Goal: Participate in discussion: Engage in conversation with other users on a specific topic

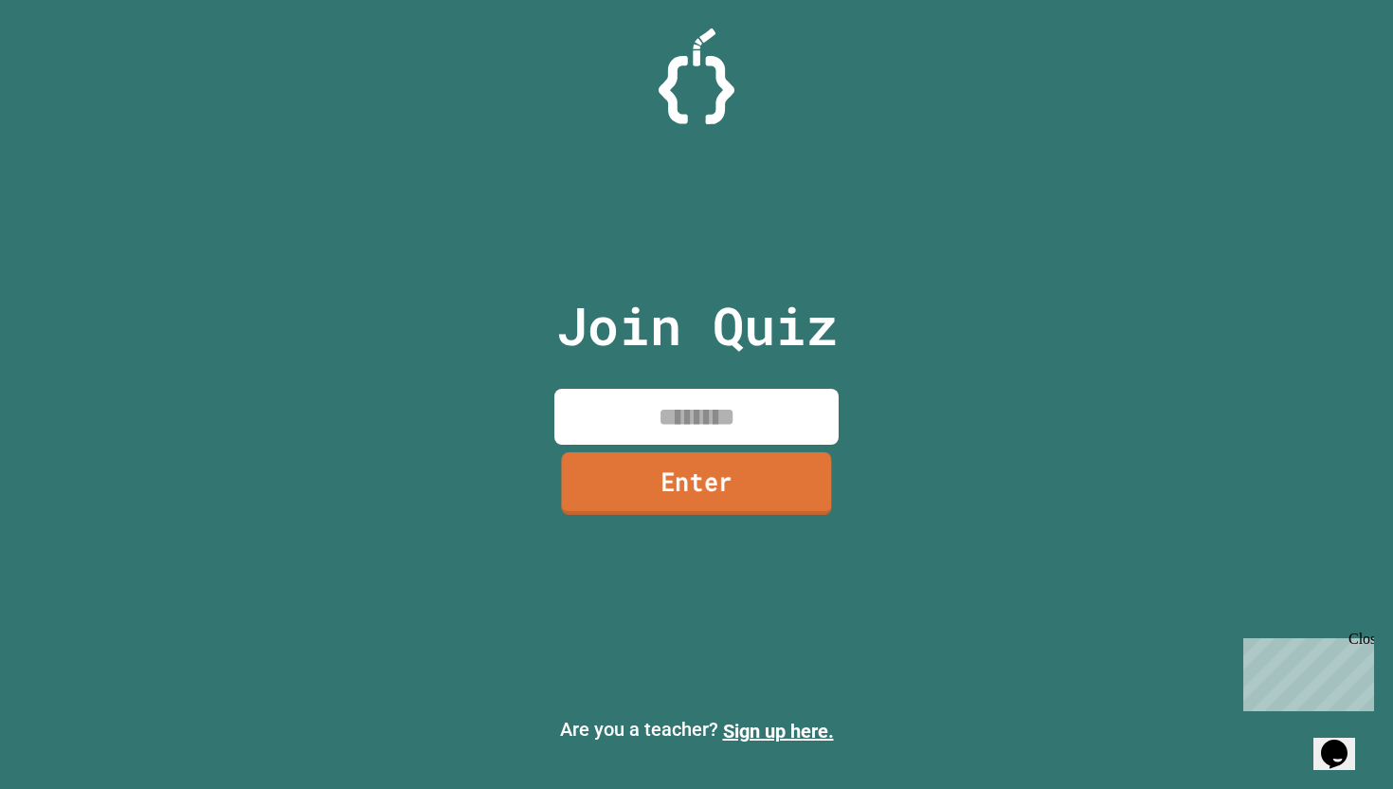
click at [711, 393] on input at bounding box center [697, 417] width 284 height 56
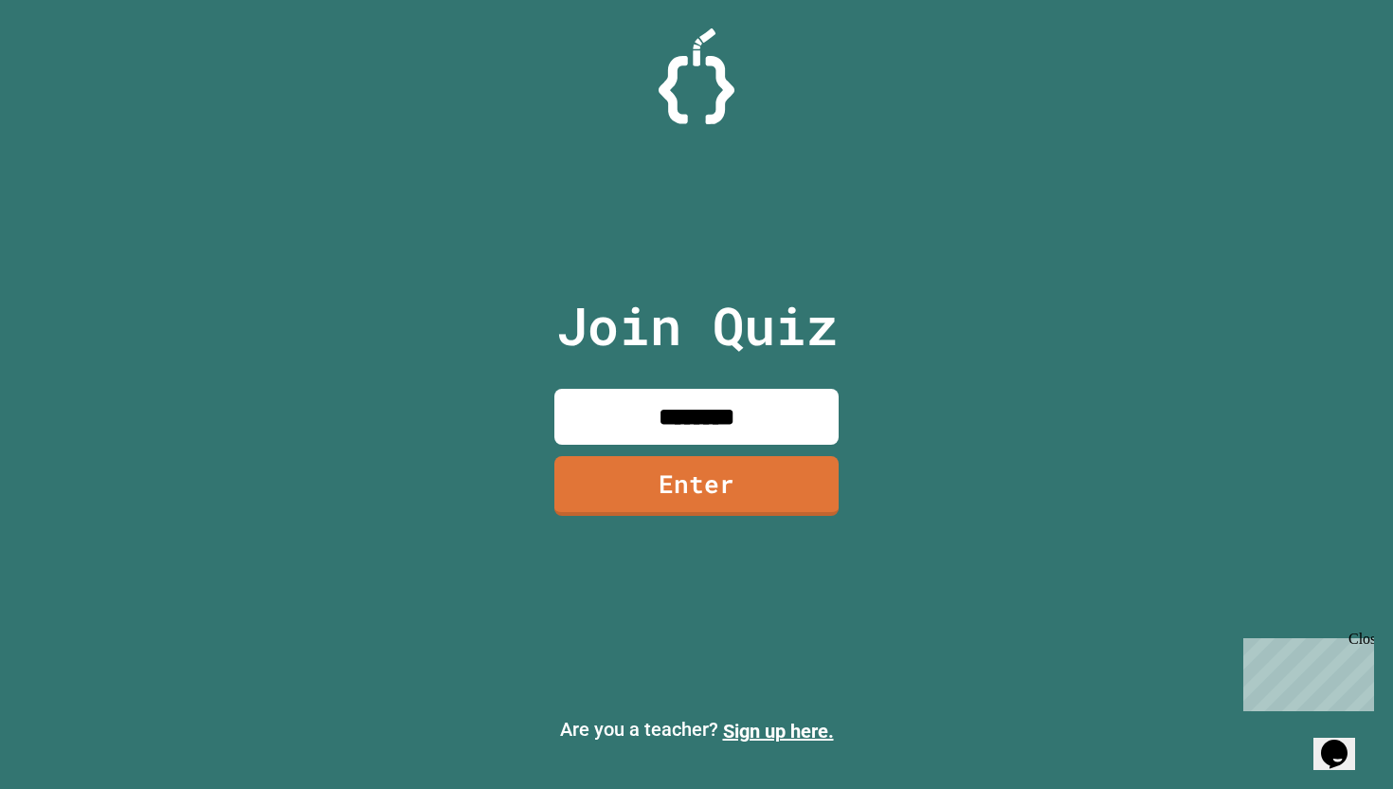
type input "********"
click at [734, 505] on link "Enter" at bounding box center [696, 484] width 279 height 63
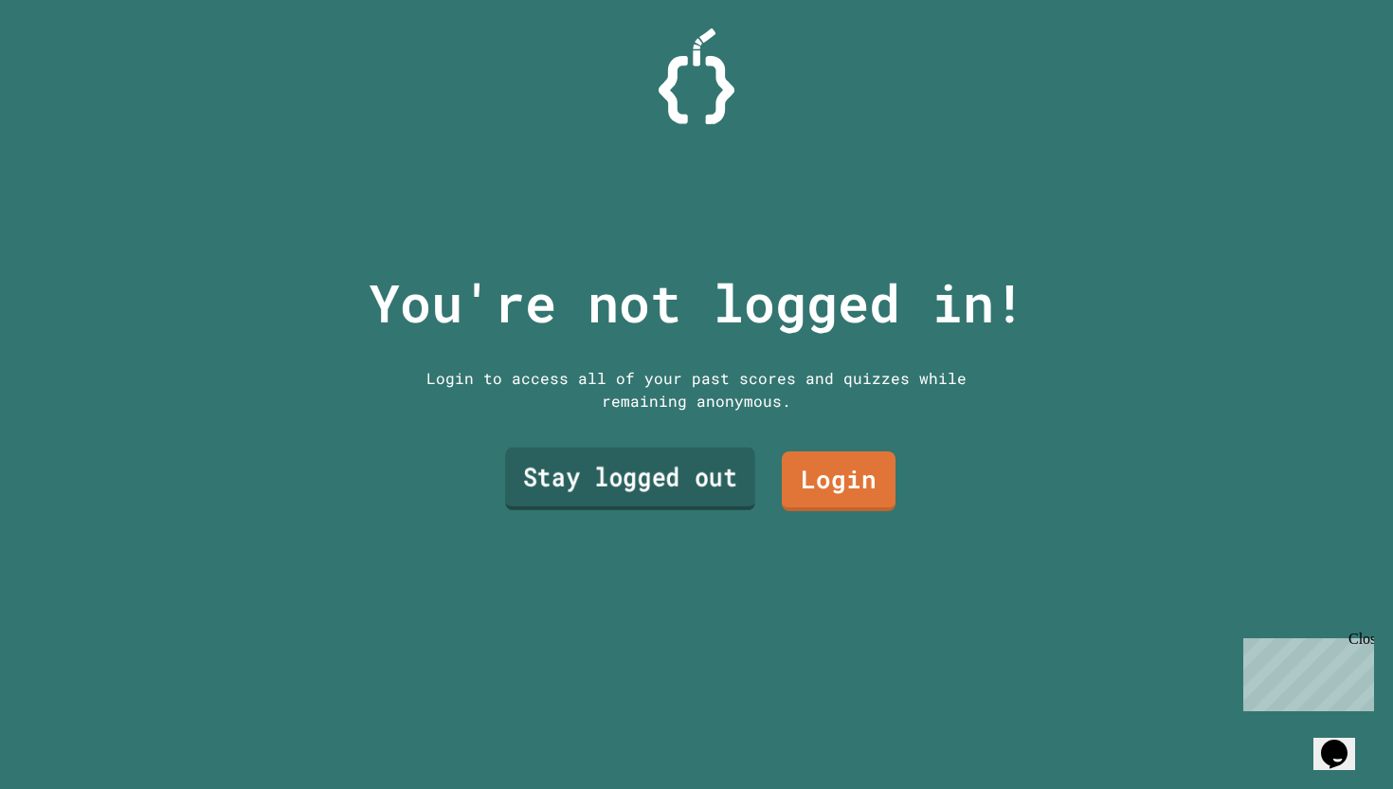
click at [609, 496] on link "Stay logged out" at bounding box center [630, 478] width 250 height 63
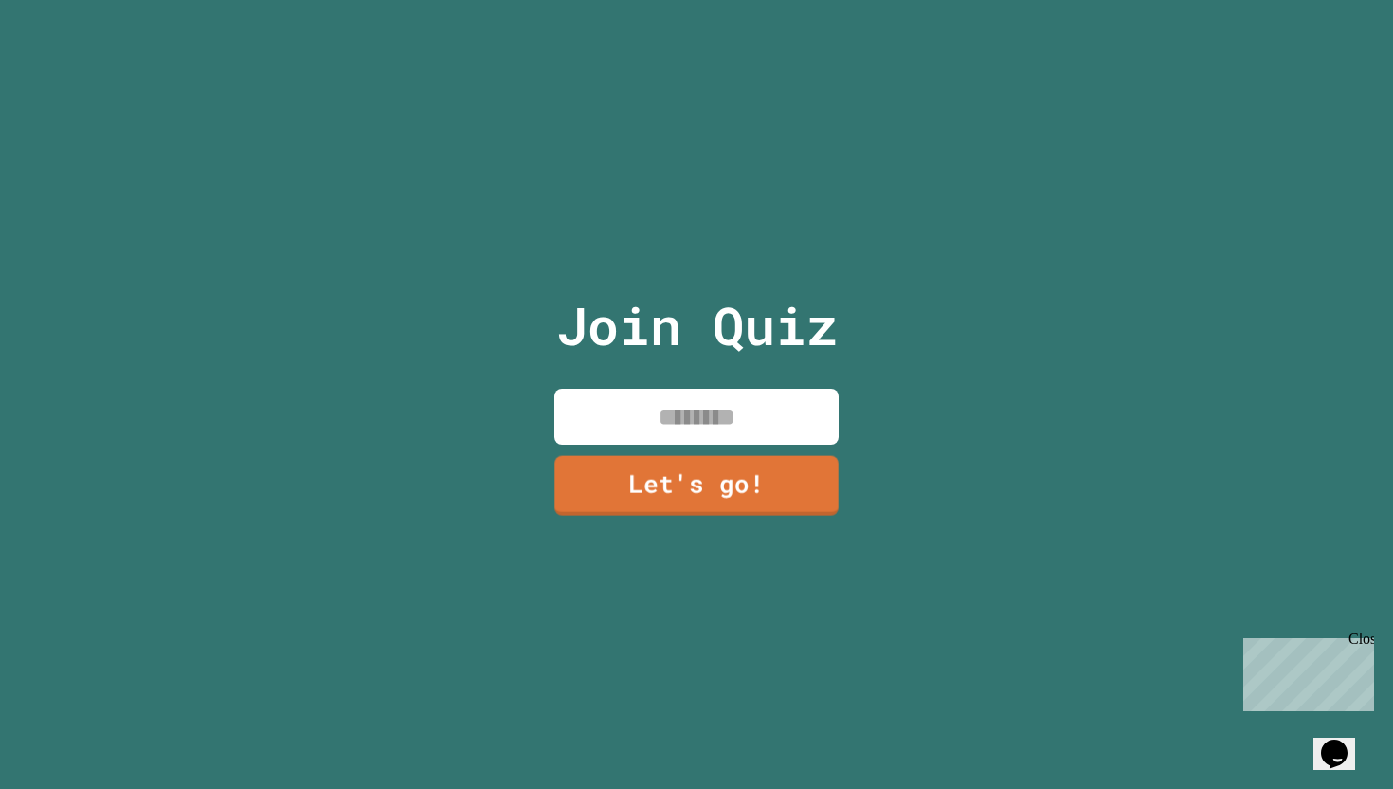
click at [667, 409] on input at bounding box center [697, 417] width 284 height 56
type input "*****"
click at [682, 489] on link "Let's go!" at bounding box center [696, 484] width 289 height 63
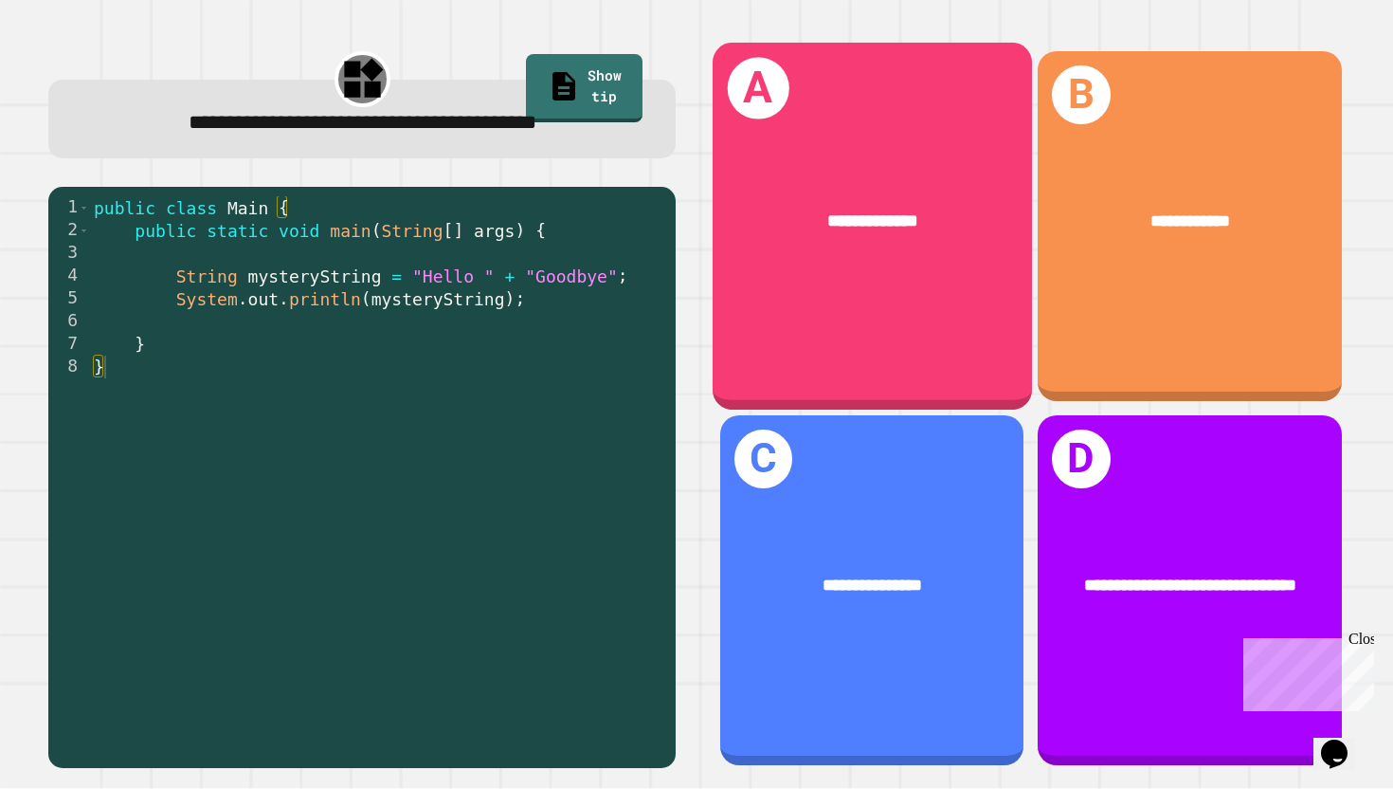
click at [900, 249] on div "**********" at bounding box center [872, 222] width 319 height 99
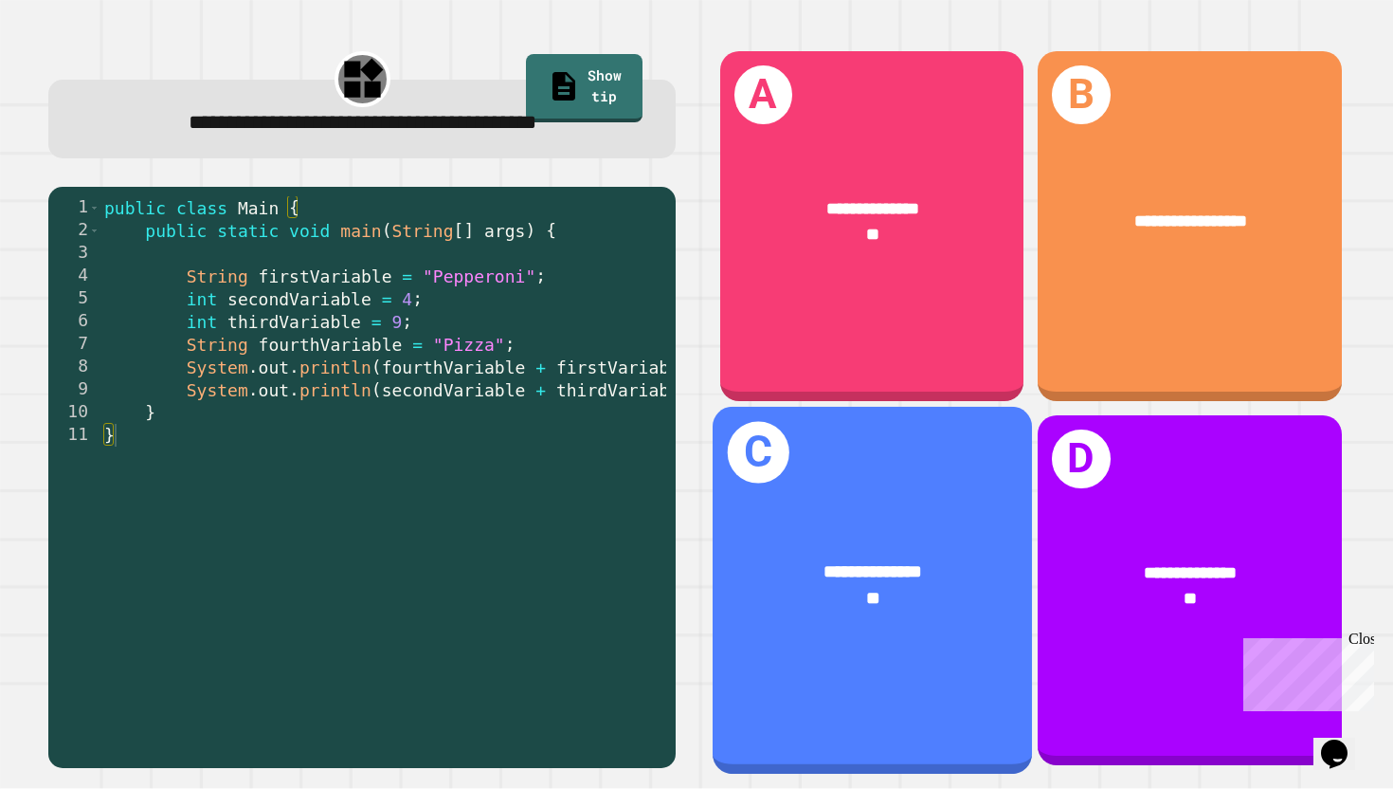
click at [853, 592] on div "**" at bounding box center [872, 598] width 247 height 27
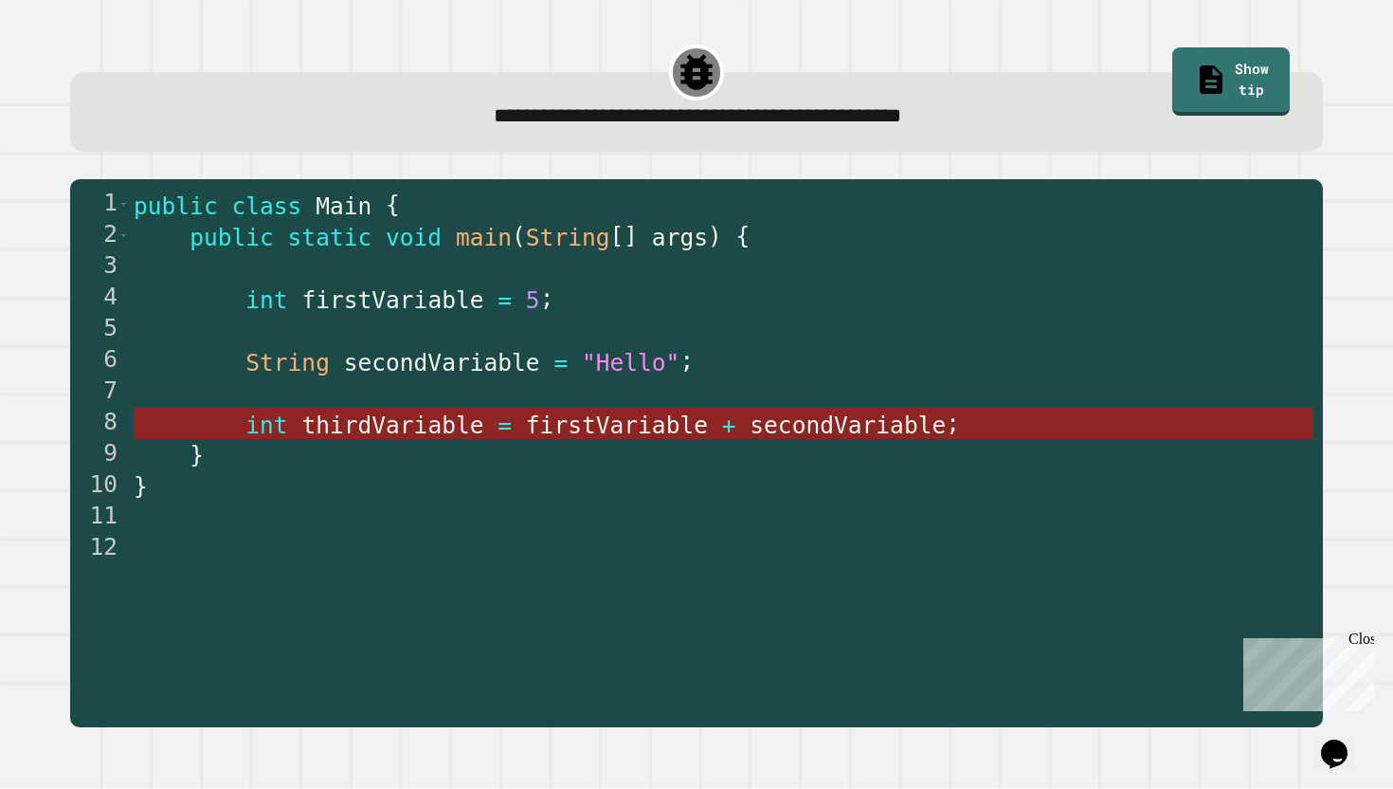
click at [785, 435] on span "secondVariable" at bounding box center [848, 424] width 196 height 27
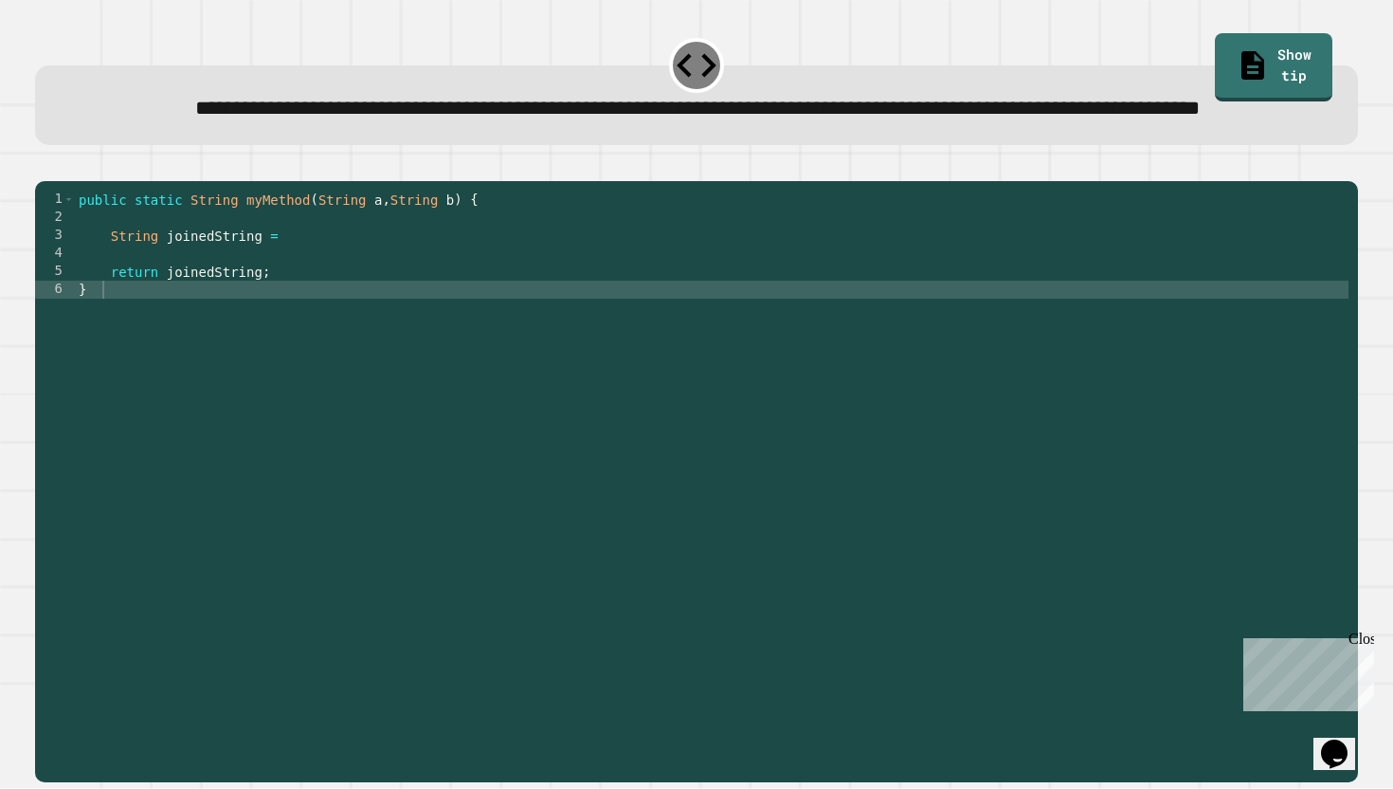
click at [531, 353] on div "public static String myMethod ( String a , String b ) { String joinedString = r…" at bounding box center [712, 461] width 1275 height 540
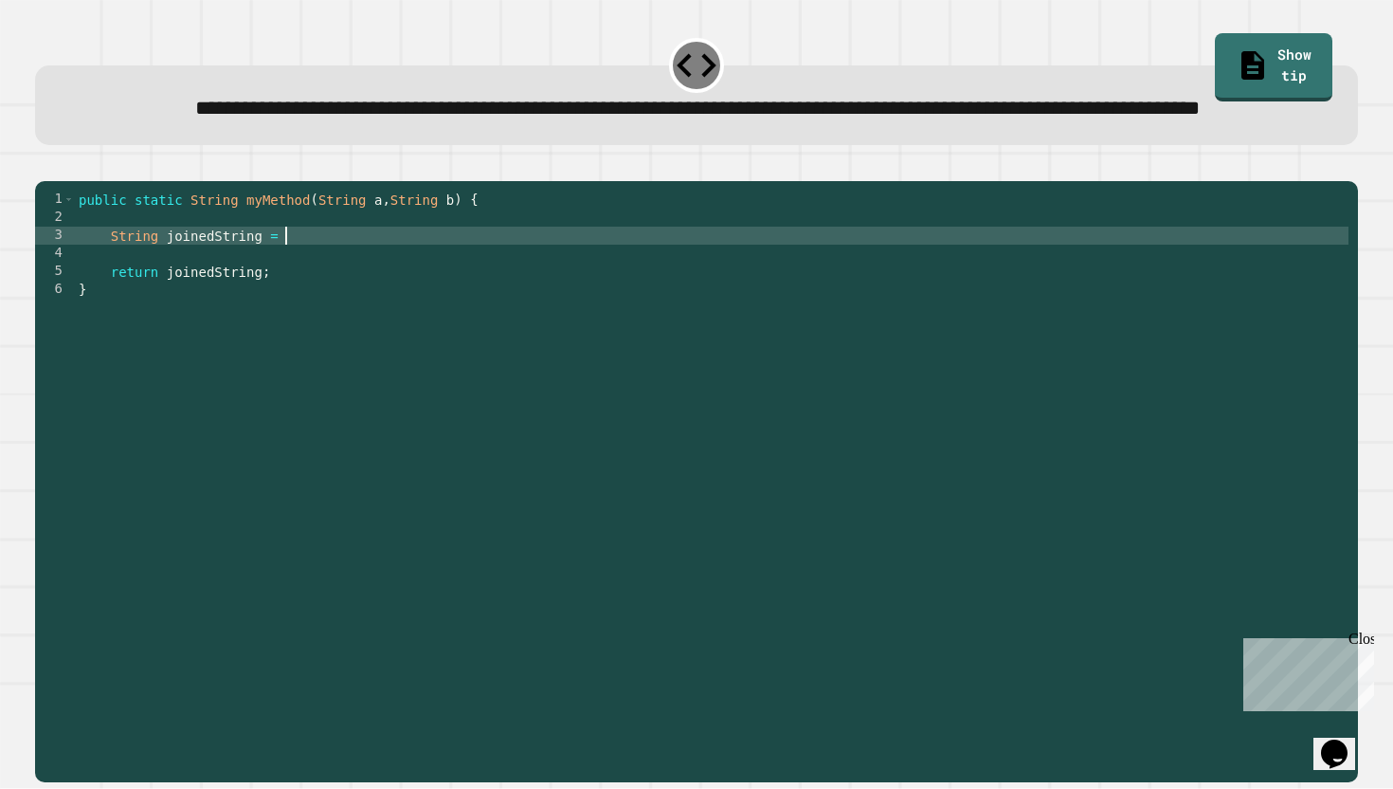
click at [529, 303] on div "public static String myMethod ( String a , String b ) { String joinedString = r…" at bounding box center [712, 461] width 1275 height 540
type textarea "**********"
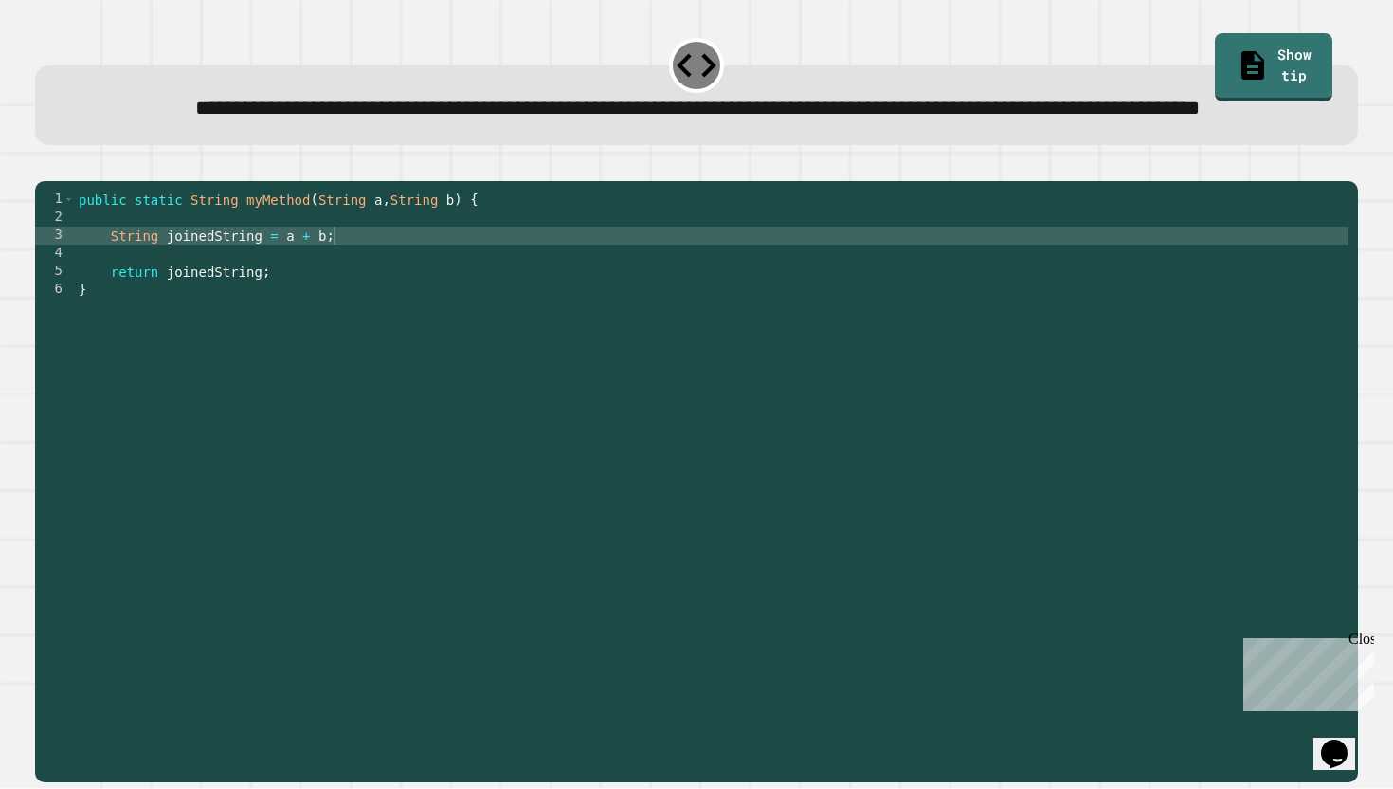
click at [45, 166] on icon "button" at bounding box center [45, 166] width 0 height 0
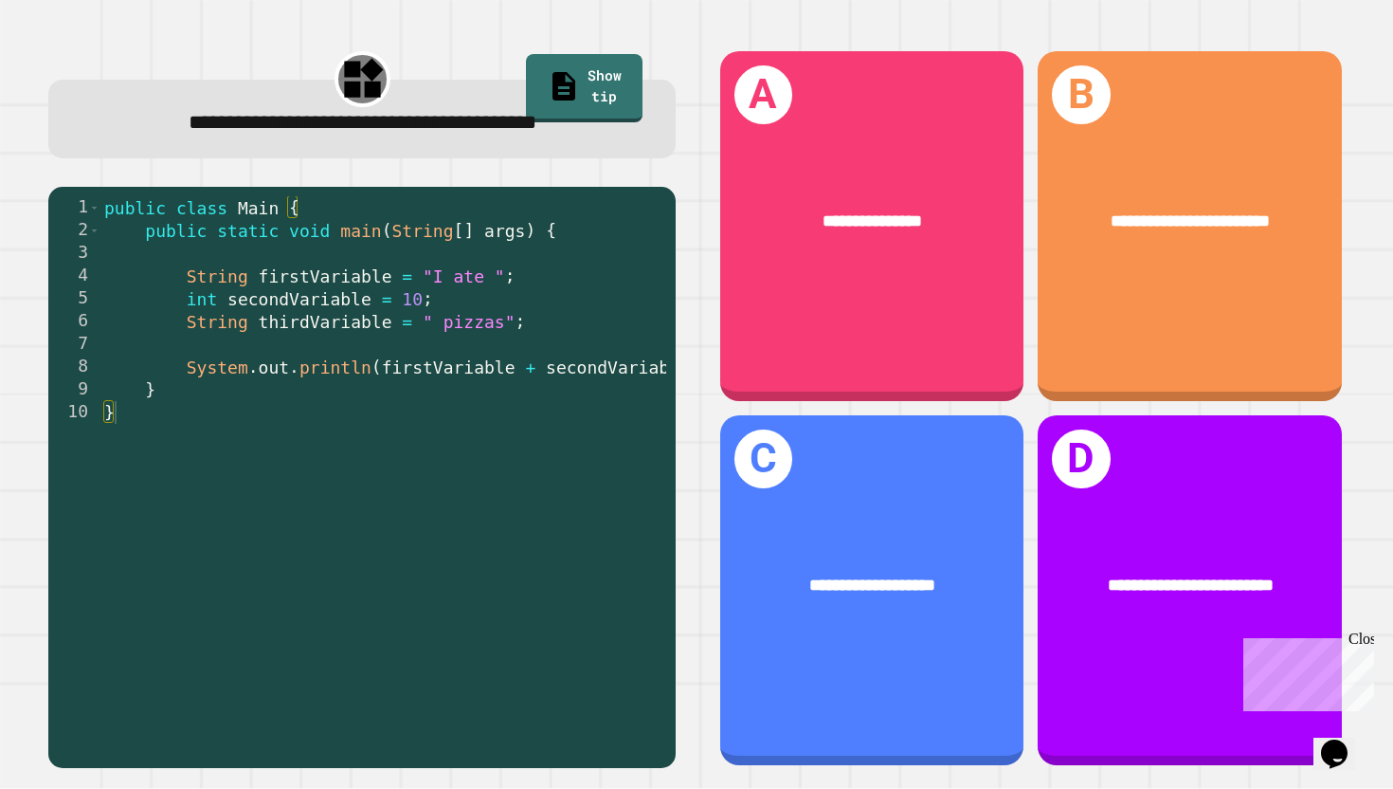
scroll to position [0, 0]
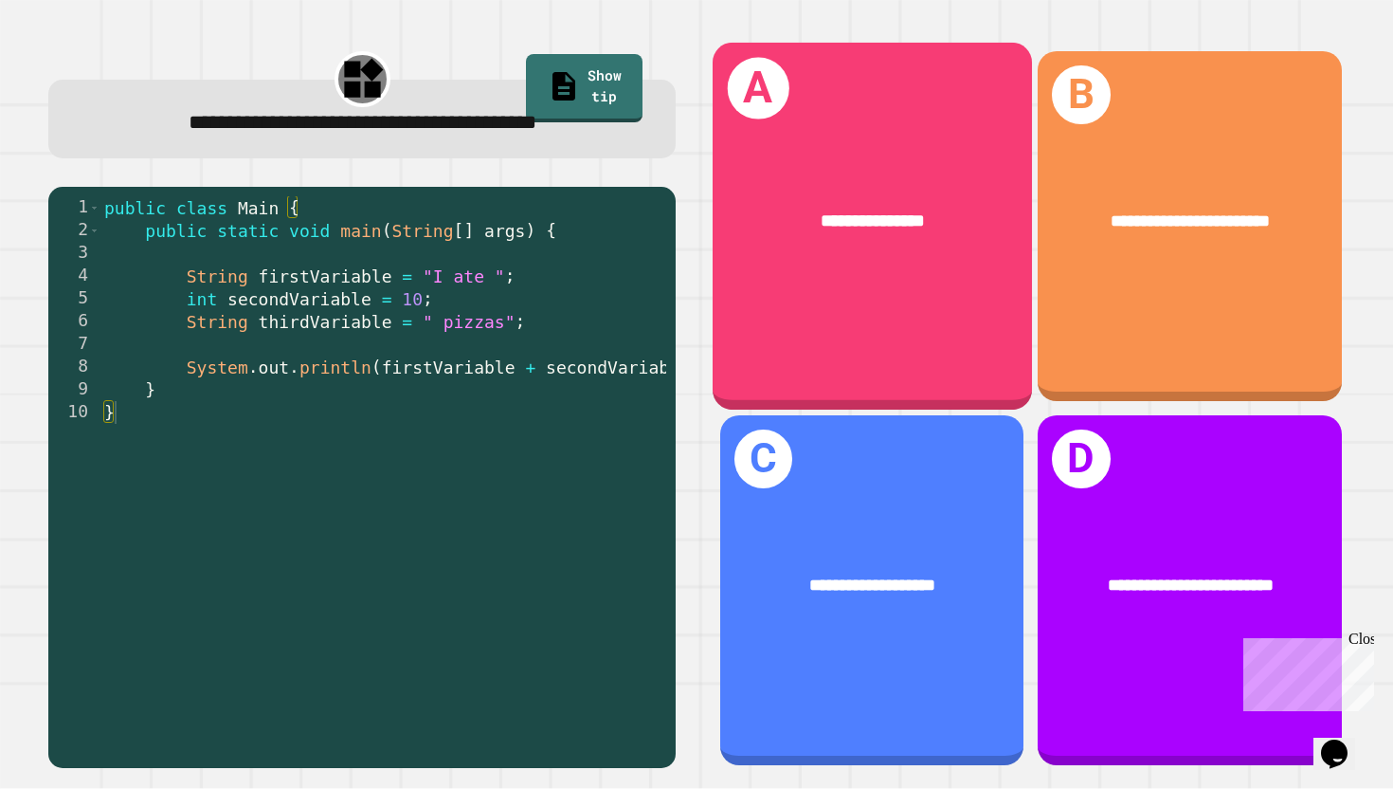
click at [885, 203] on div "**********" at bounding box center [872, 222] width 319 height 99
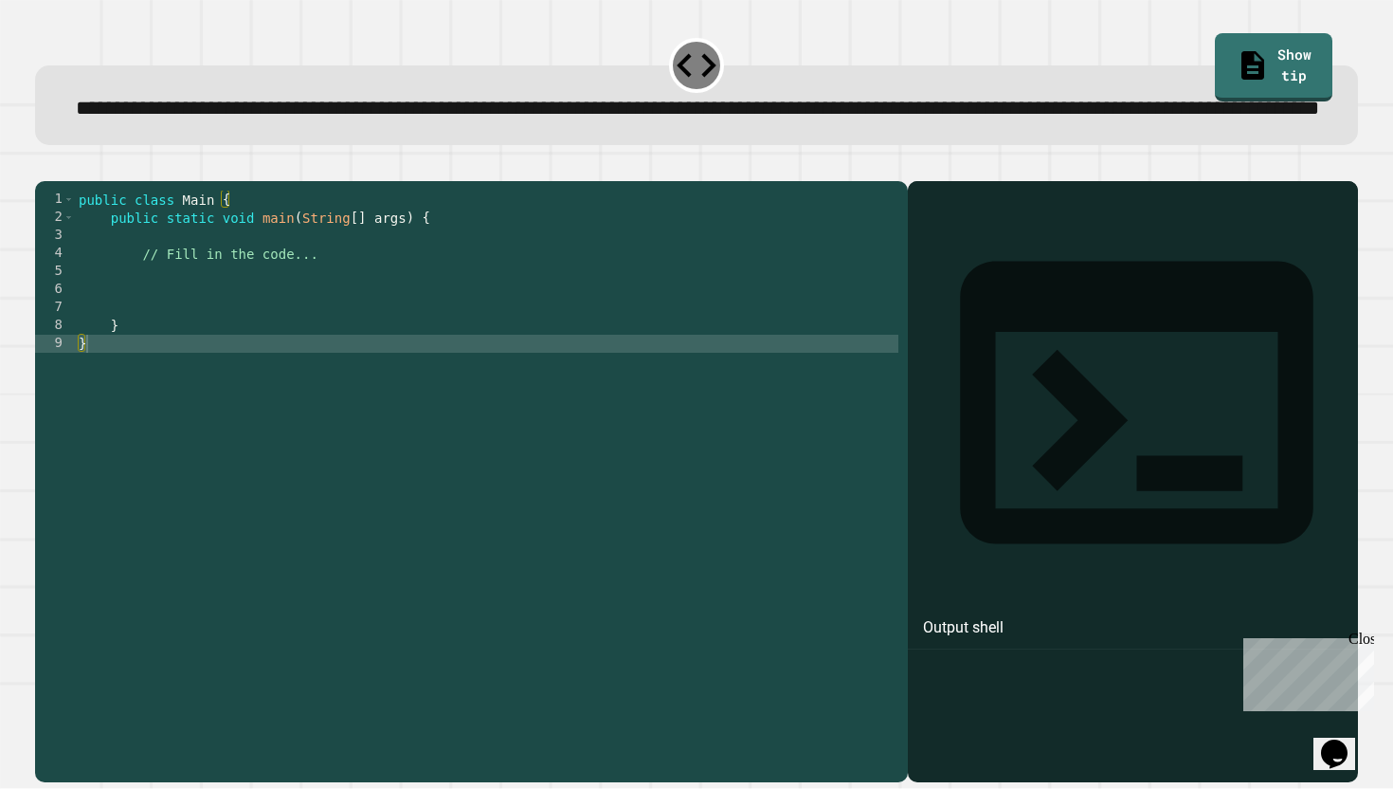
click at [543, 336] on div "public class Main { public static void main ( String [ ] args ) { // Fill in th…" at bounding box center [487, 461] width 824 height 540
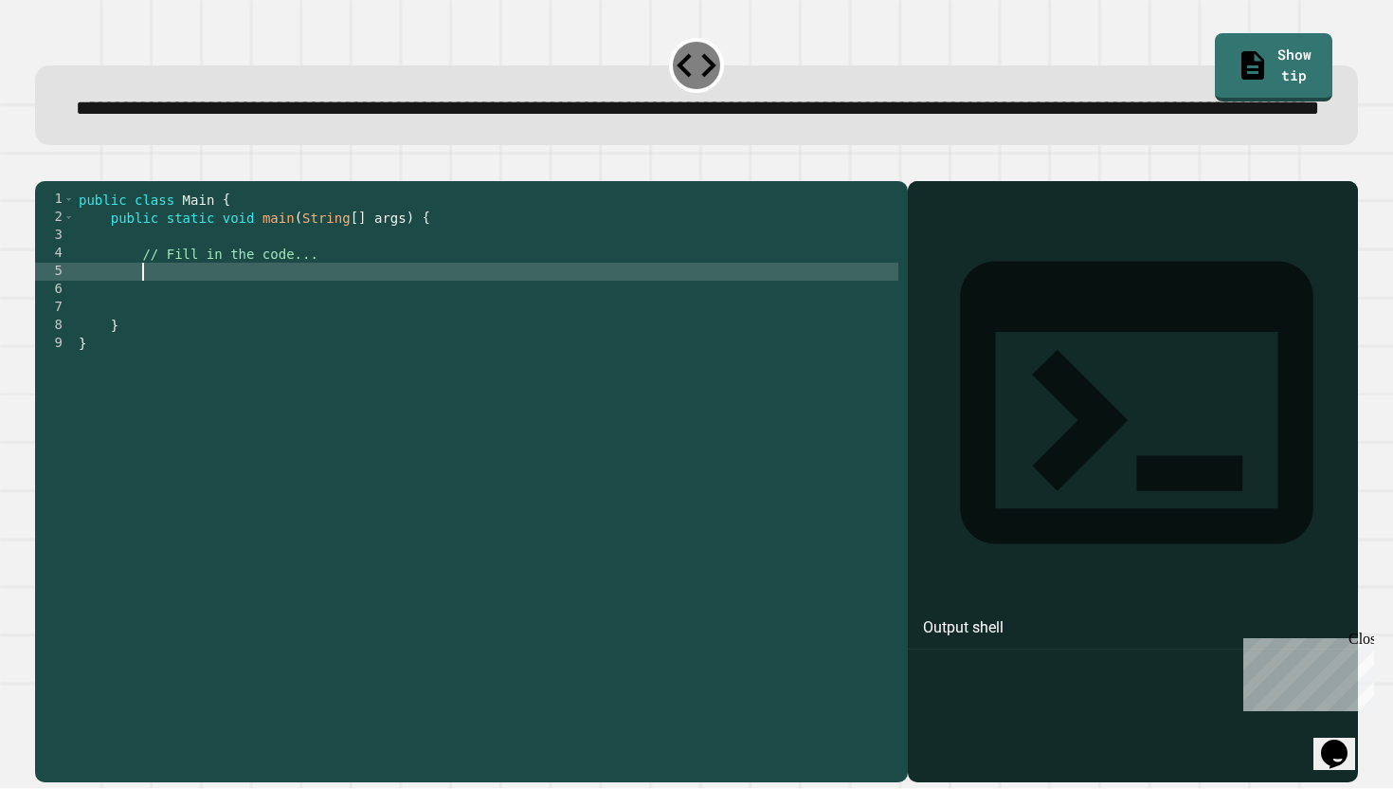
click at [541, 327] on div "public class Main { public static void main ( String [ ] args ) { // Fill in th…" at bounding box center [487, 461] width 824 height 540
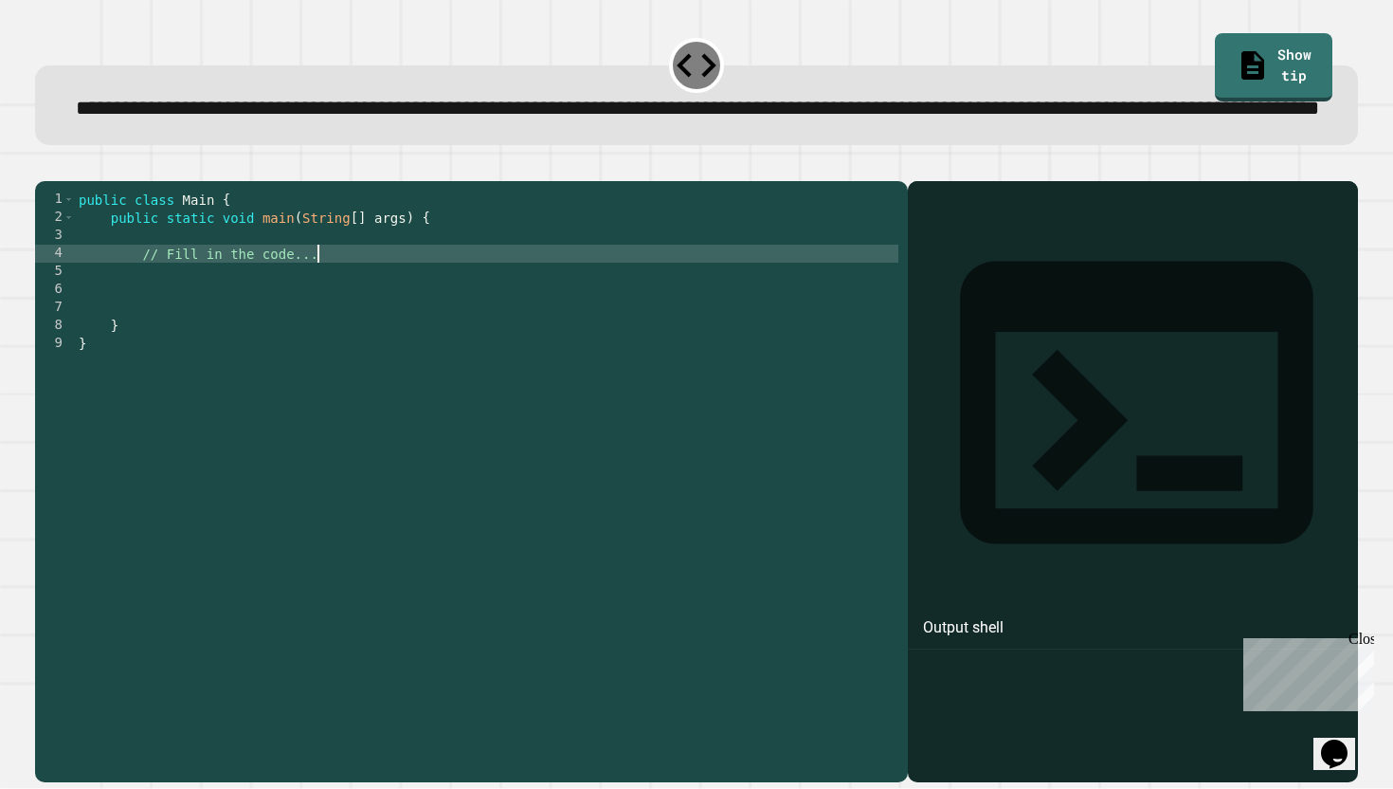
click at [541, 314] on div "public class Main { public static void main ( String [ ] args ) { // Fill in th…" at bounding box center [487, 461] width 824 height 540
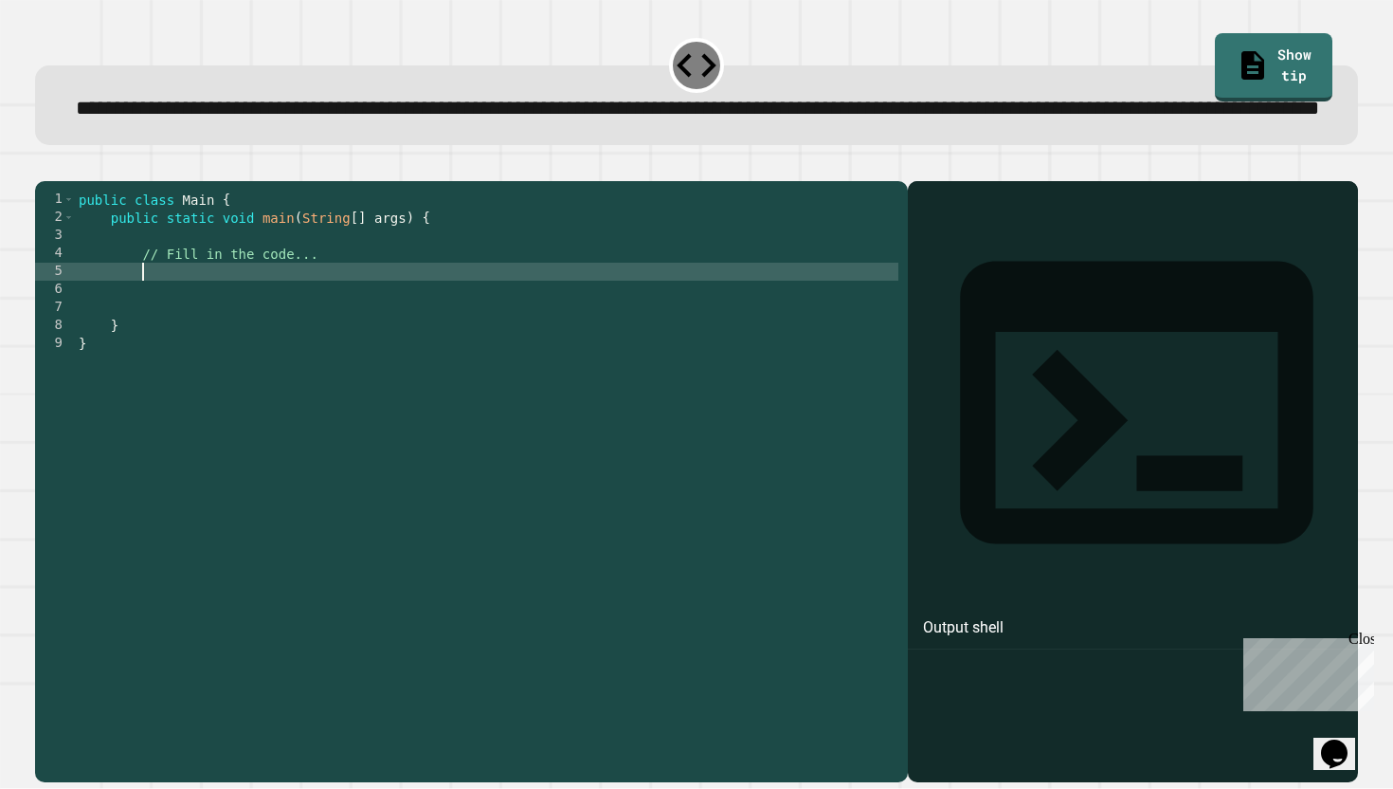
click at [541, 326] on div "public class Main { public static void main ( String [ ] args ) { // Fill in th…" at bounding box center [487, 461] width 824 height 540
click at [288, 335] on div "public class Main { public static void main ( String [ ] args ) { // Fill in th…" at bounding box center [487, 461] width 824 height 540
click at [460, 331] on div "public class Main { public static void main ( String [ ] args ) { // Fill in th…" at bounding box center [487, 461] width 824 height 540
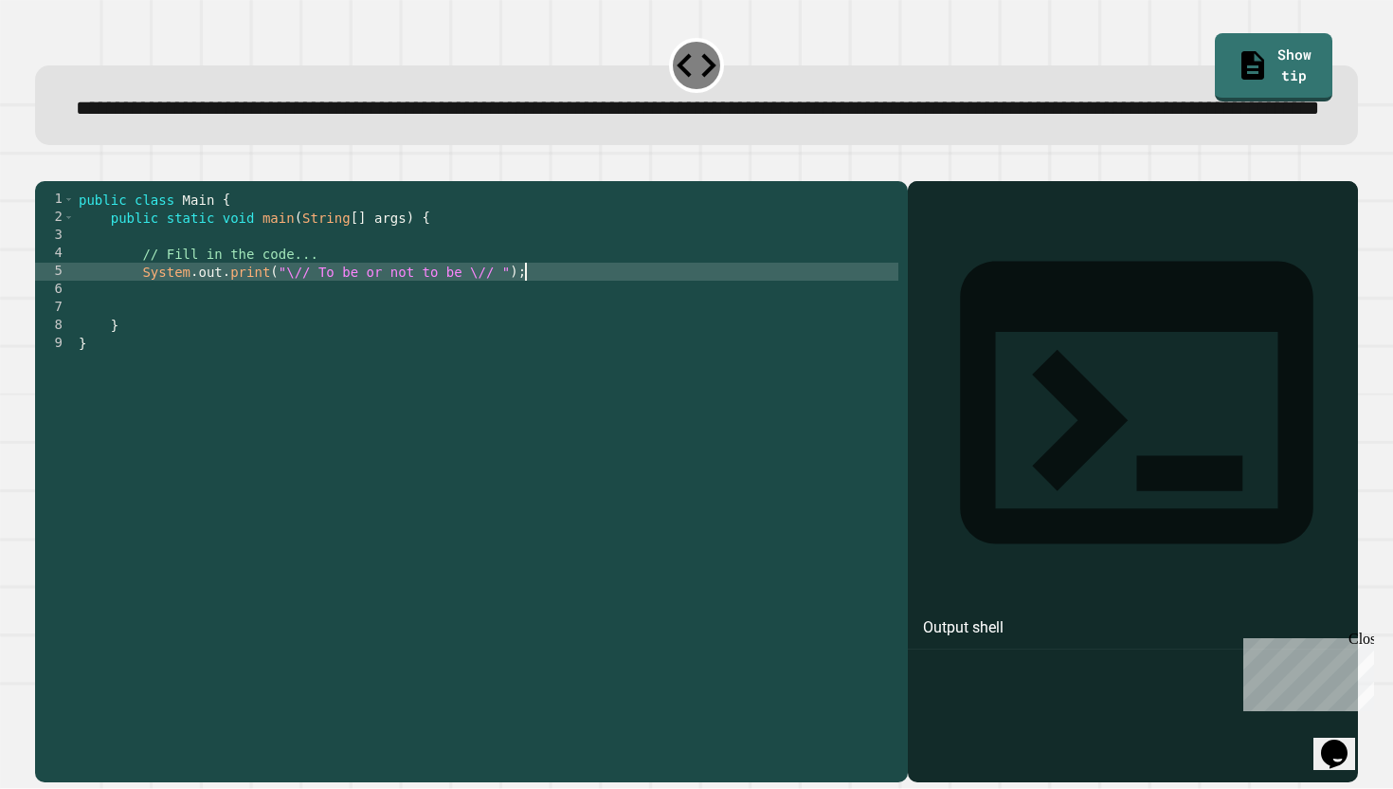
scroll to position [0, 30]
click at [503, 336] on div "public class Main { public static void main ( String [ ] args ) { // Fill in th…" at bounding box center [487, 461] width 824 height 540
click at [45, 166] on icon "button" at bounding box center [45, 166] width 0 height 0
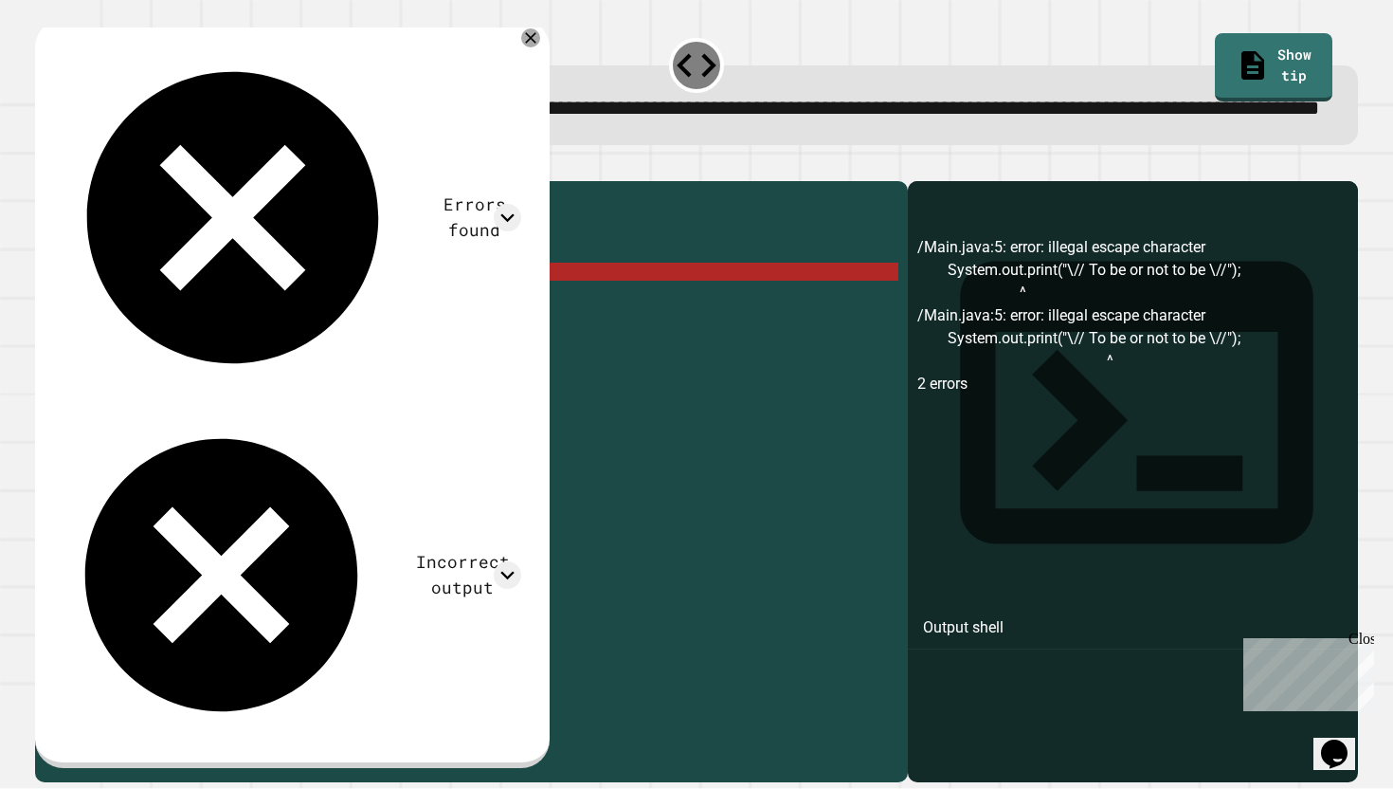
click at [344, 336] on div "public class Main { public static void main ( String [ ] args ) { // Fill in th…" at bounding box center [487, 461] width 824 height 540
click at [310, 334] on div "public class Main { public static void main ( String [ ] args ) { // Fill in th…" at bounding box center [487, 461] width 824 height 540
click at [492, 333] on div "public class Main { public static void main ( String [ ] args ) { // Fill in th…" at bounding box center [487, 461] width 824 height 540
drag, startPoint x: 309, startPoint y: 329, endPoint x: 294, endPoint y: 329, distance: 15.2
click at [294, 329] on div "public class Main { public static void main ( String [ ] args ) { // Fill in th…" at bounding box center [487, 461] width 824 height 540
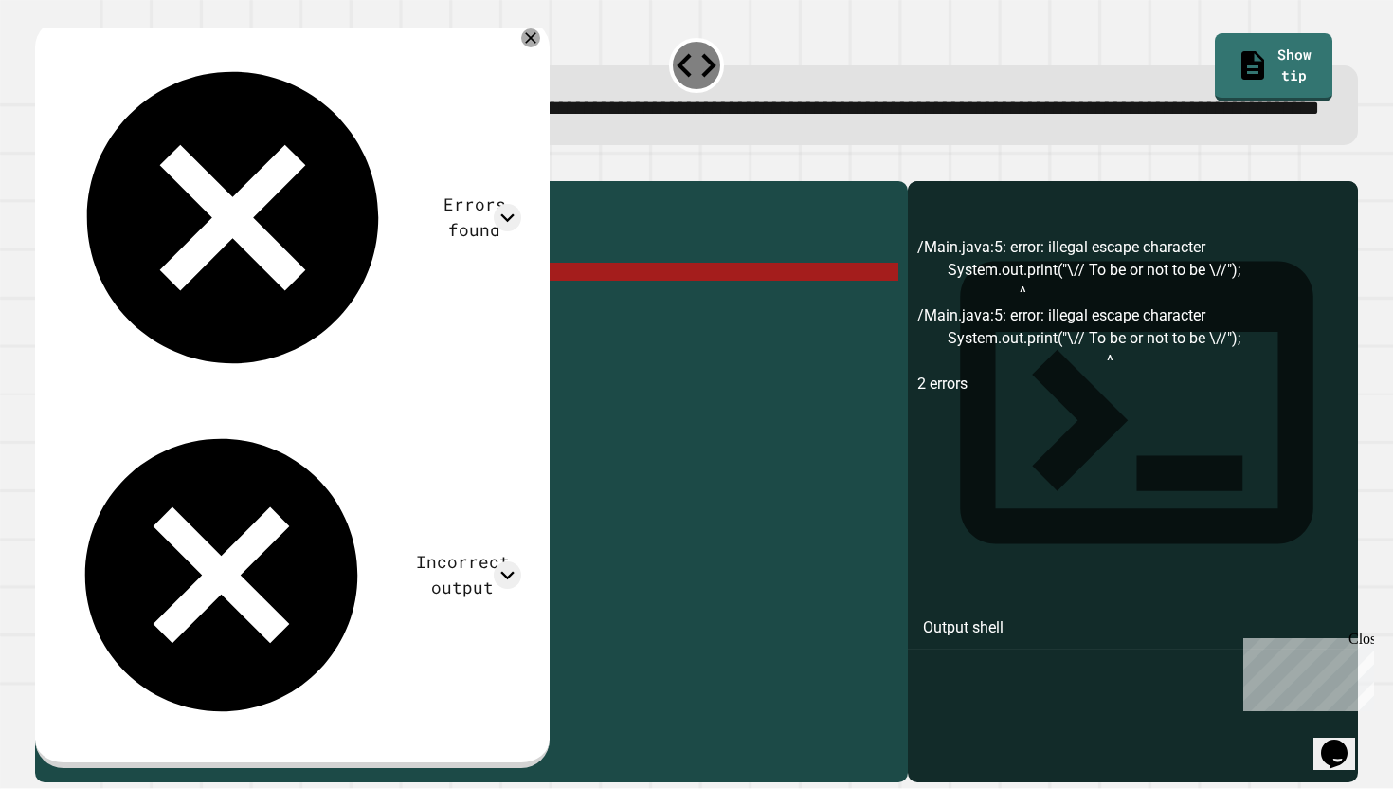
scroll to position [0, 16]
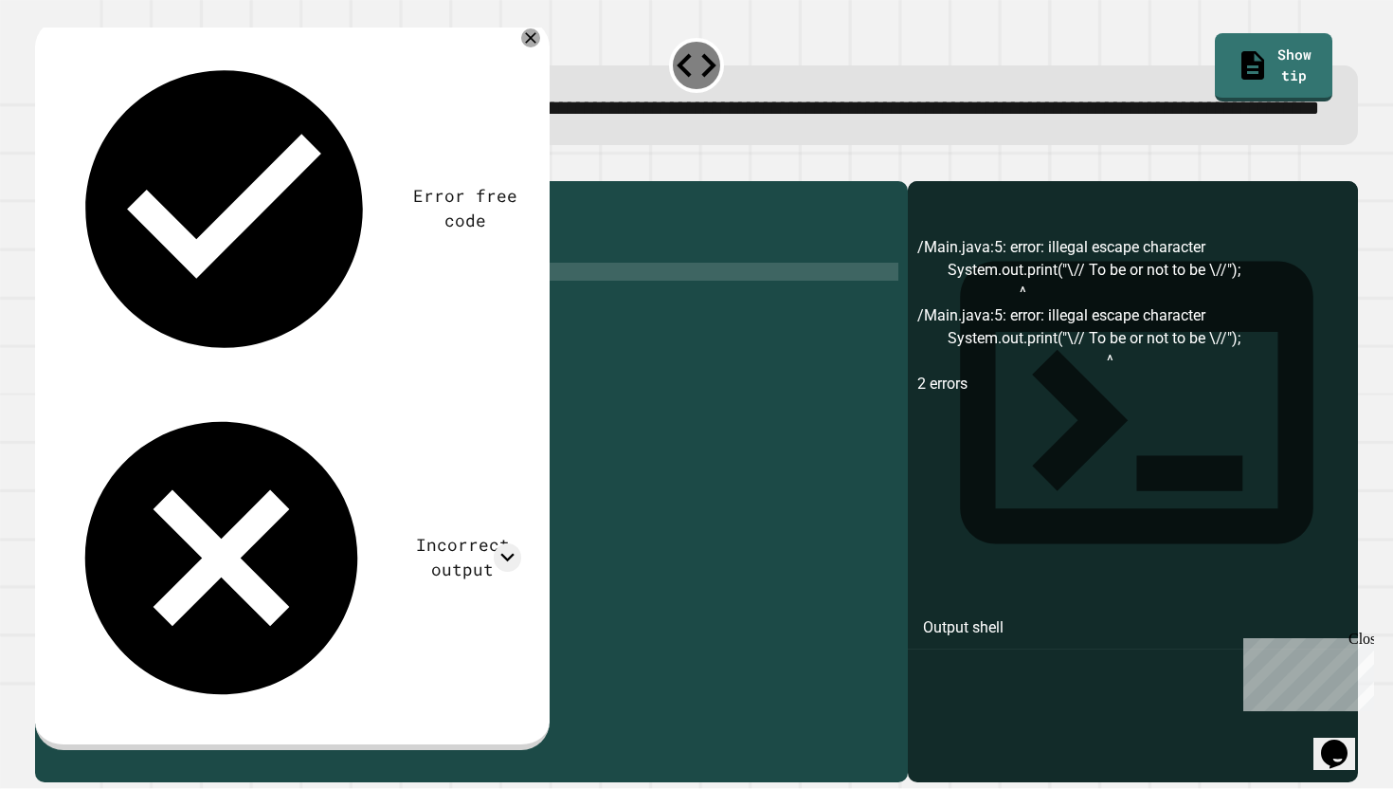
click at [482, 332] on div "public class Main { public static void main ( String [ ] args ) { // Fill in th…" at bounding box center [487, 461] width 824 height 540
click at [45, 166] on button "button" at bounding box center [45, 166] width 0 height 0
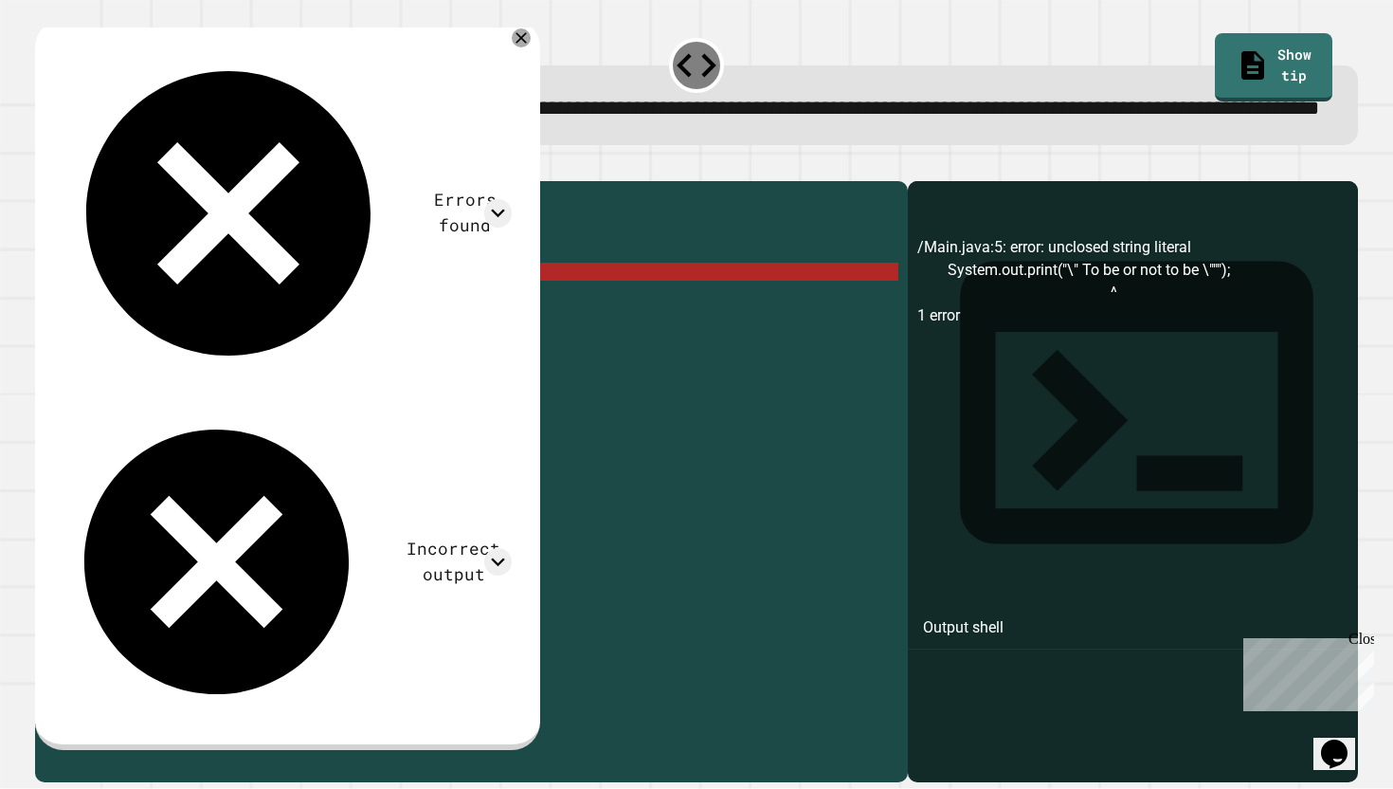
click at [302, 330] on div "public class Main { public static void main ( String [ ] args ) { // Fill in th…" at bounding box center [487, 461] width 824 height 540
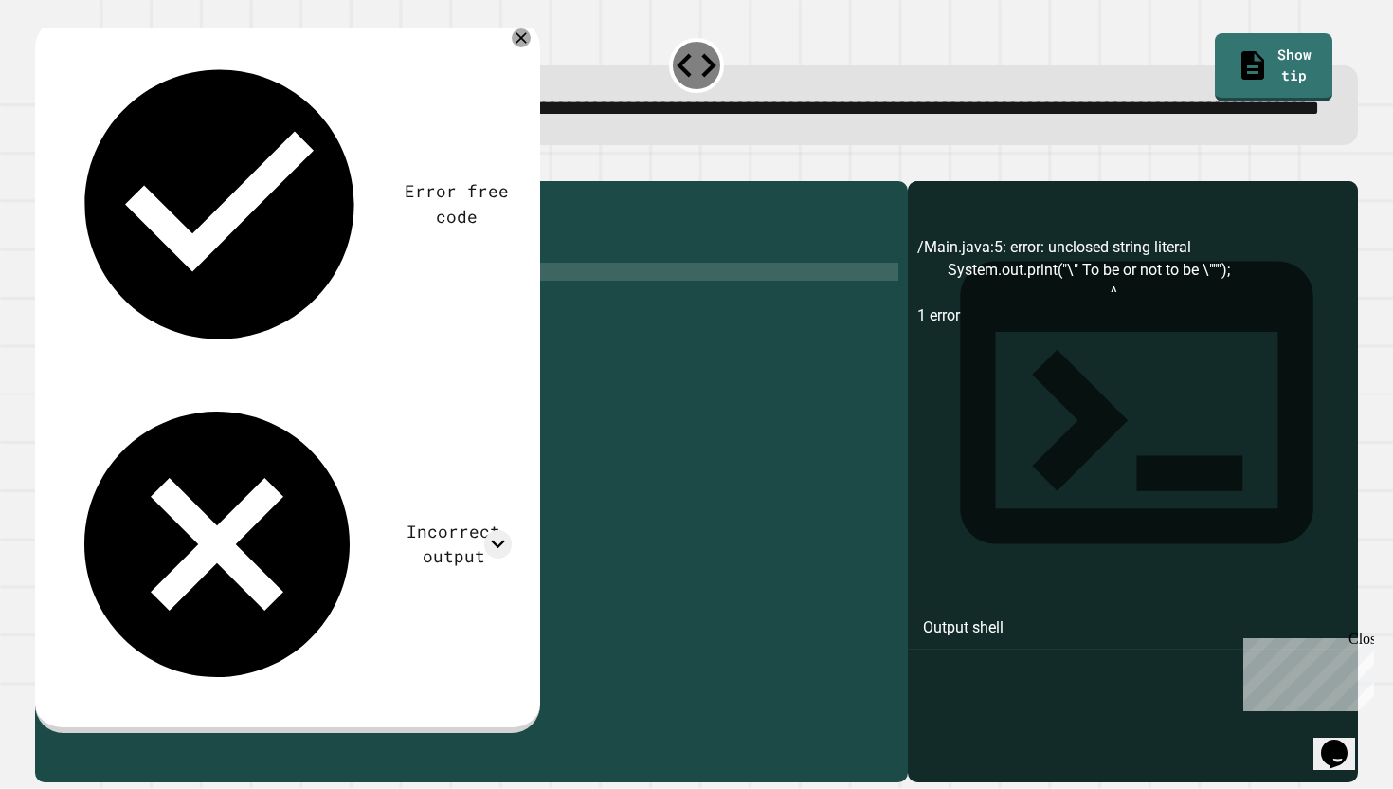
click at [450, 333] on div "public class Main { public static void main ( String [ ] args ) { // Fill in th…" at bounding box center [487, 461] width 824 height 540
click at [45, 166] on icon "button" at bounding box center [45, 166] width 0 height 0
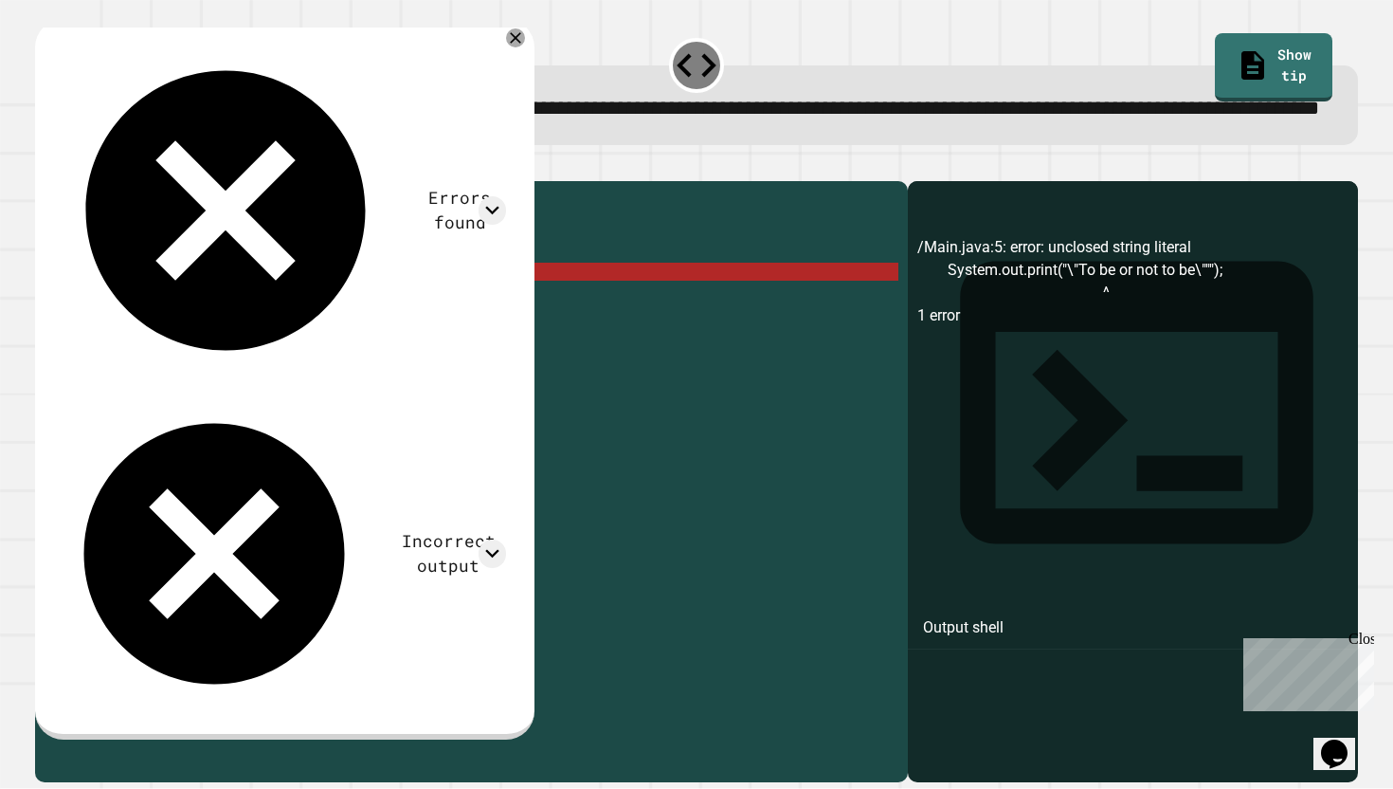
click at [476, 331] on div "public class Main { public static void main ( String [ ] args ) { // Fill in th…" at bounding box center [487, 461] width 824 height 540
type textarea "**********"
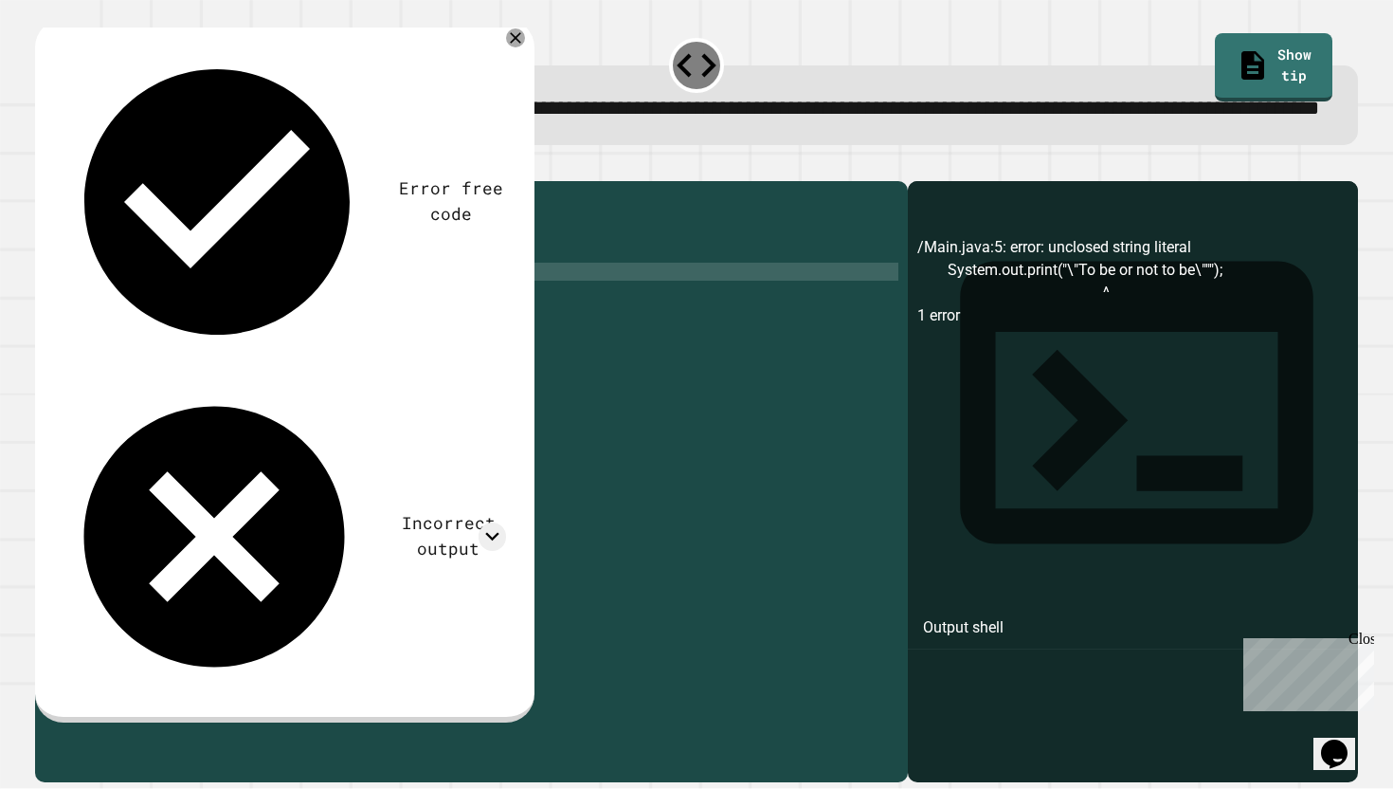
scroll to position [0, 27]
click at [63, 184] on icon "button" at bounding box center [57, 177] width 10 height 13
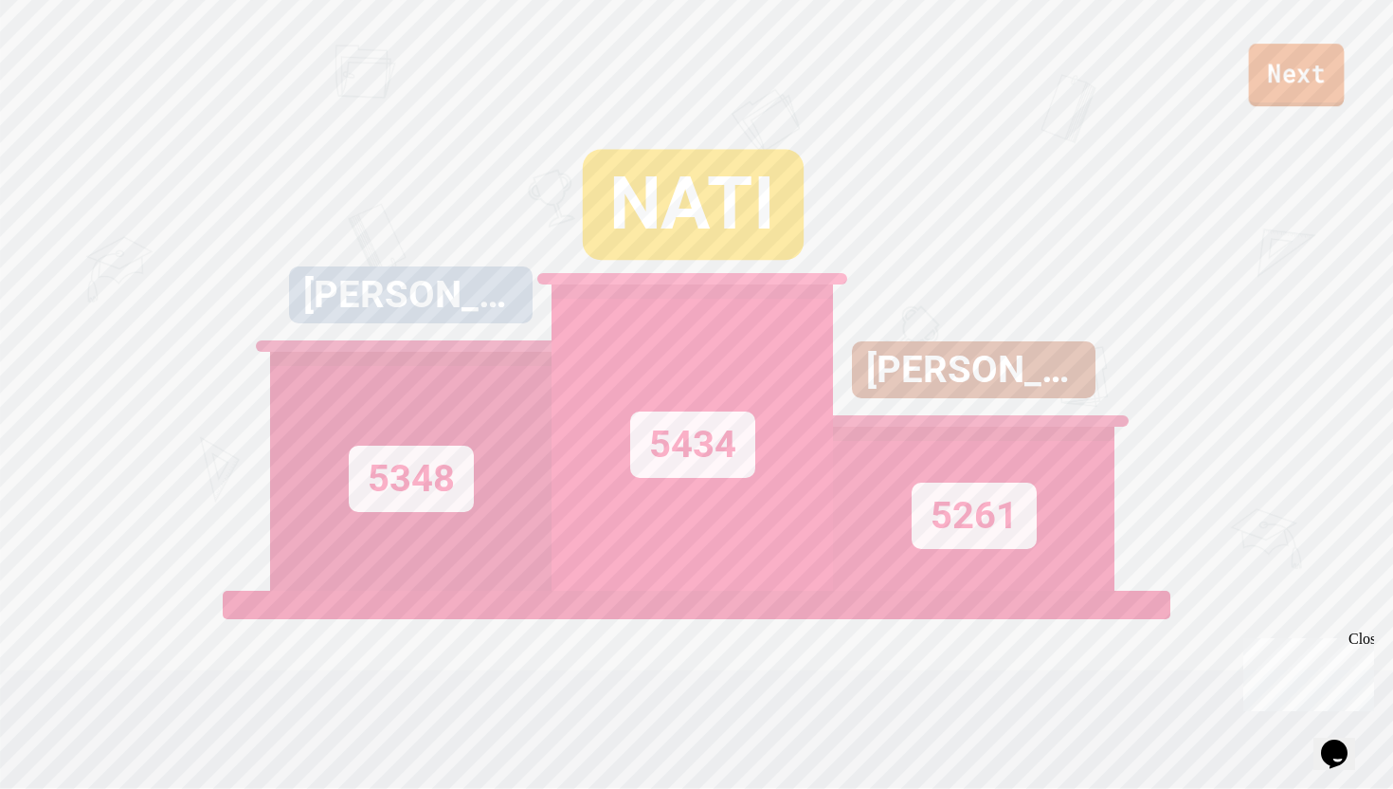
click at [1317, 85] on link "Next" at bounding box center [1297, 75] width 96 height 63
